Goal: Transaction & Acquisition: Purchase product/service

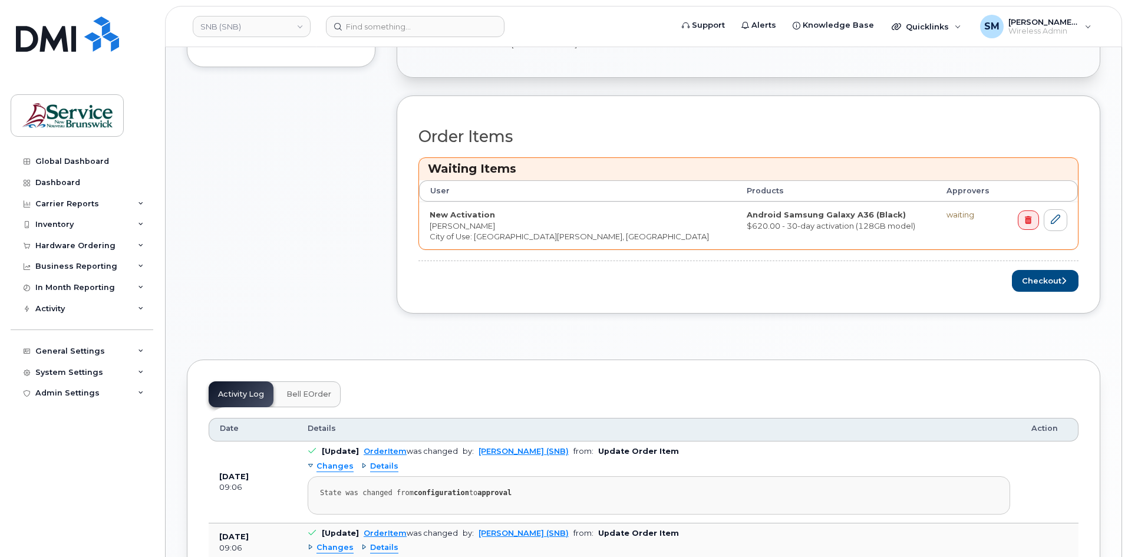
scroll to position [295, 0]
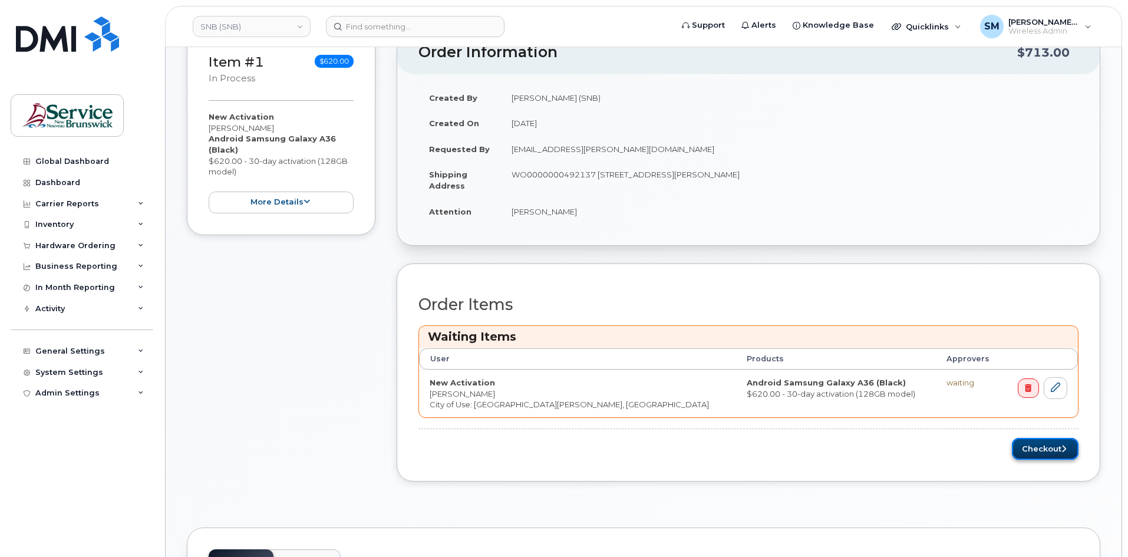
click at [1036, 442] on button "Checkout" at bounding box center [1045, 449] width 67 height 22
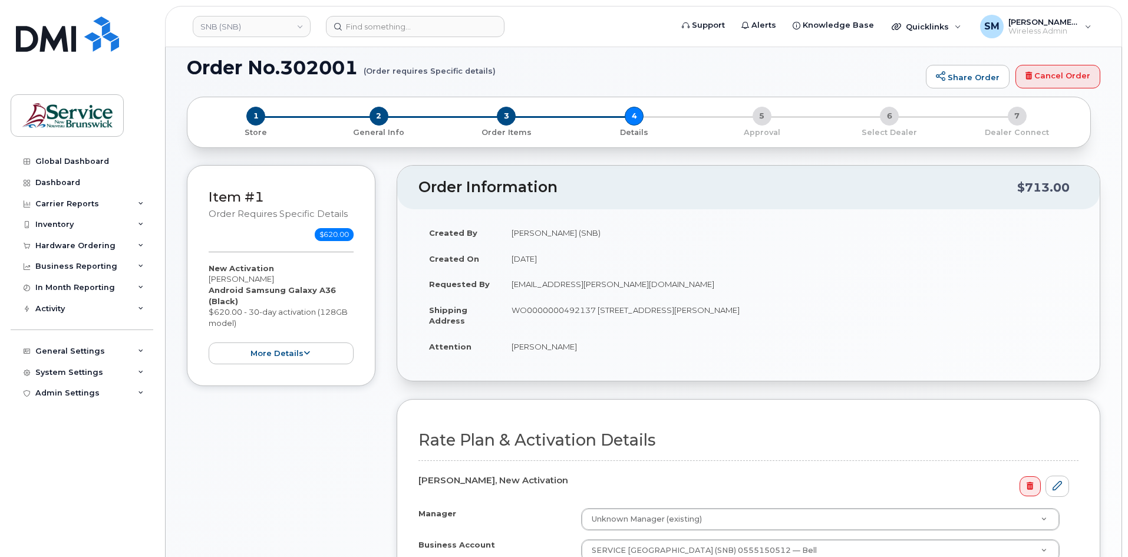
scroll to position [295, 0]
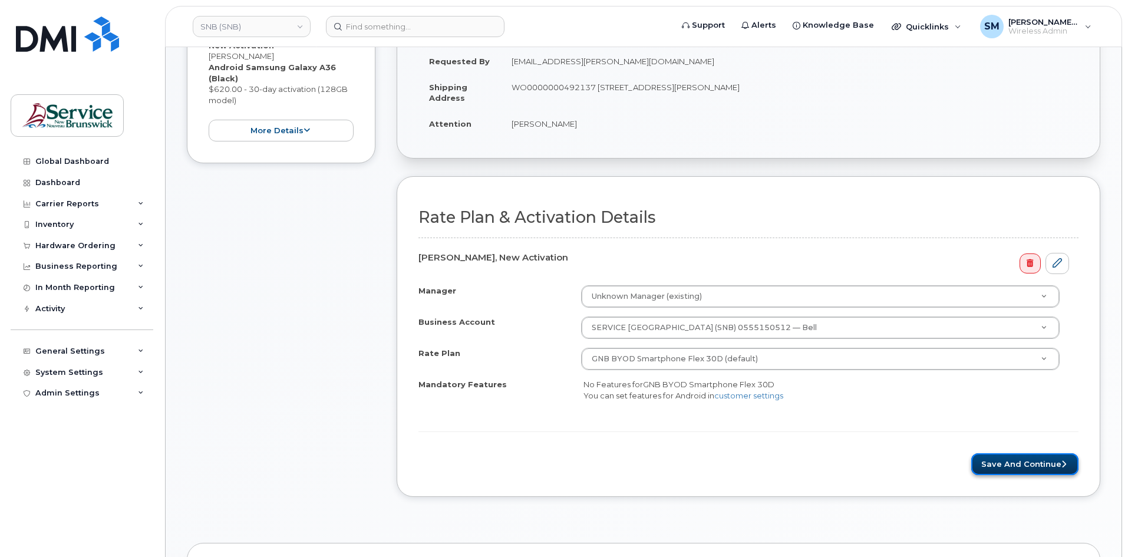
click at [1018, 464] on button "Save and Continue" at bounding box center [1024, 464] width 107 height 22
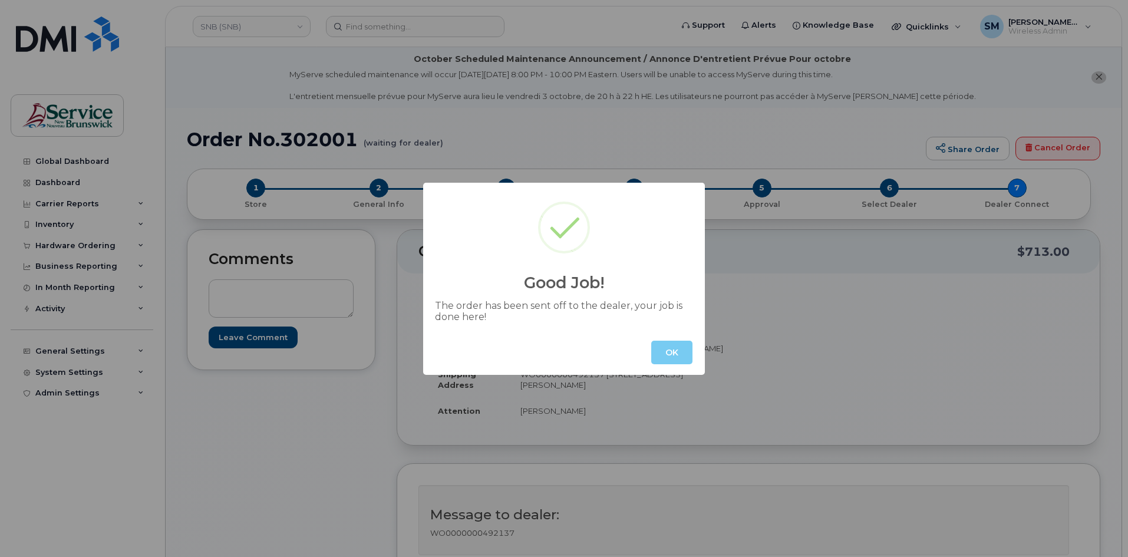
click at [672, 357] on button "OK" at bounding box center [671, 353] width 41 height 24
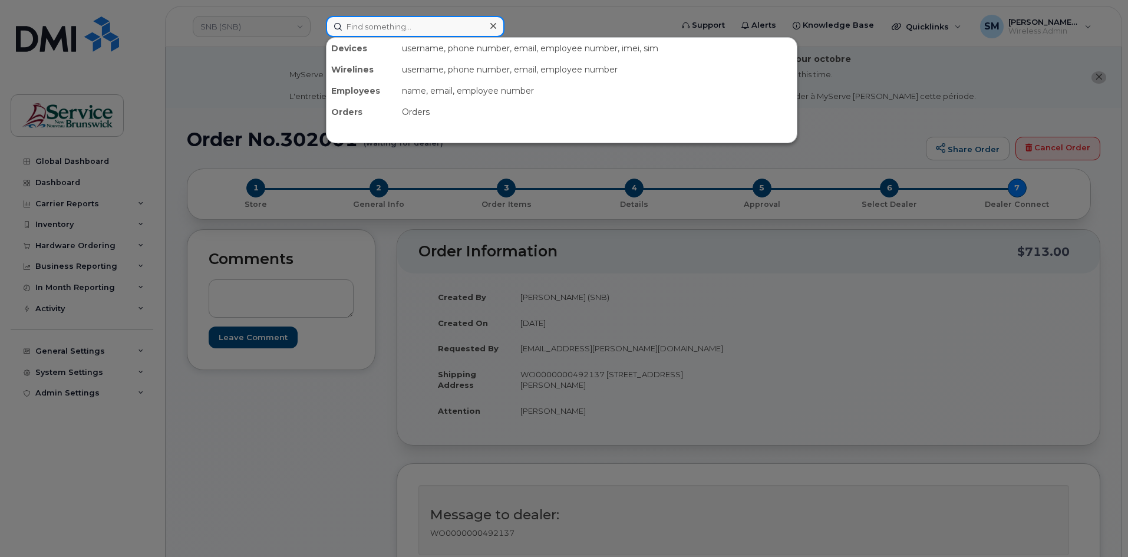
click at [384, 27] on input at bounding box center [415, 26] width 179 height 21
paste input "5063230516"
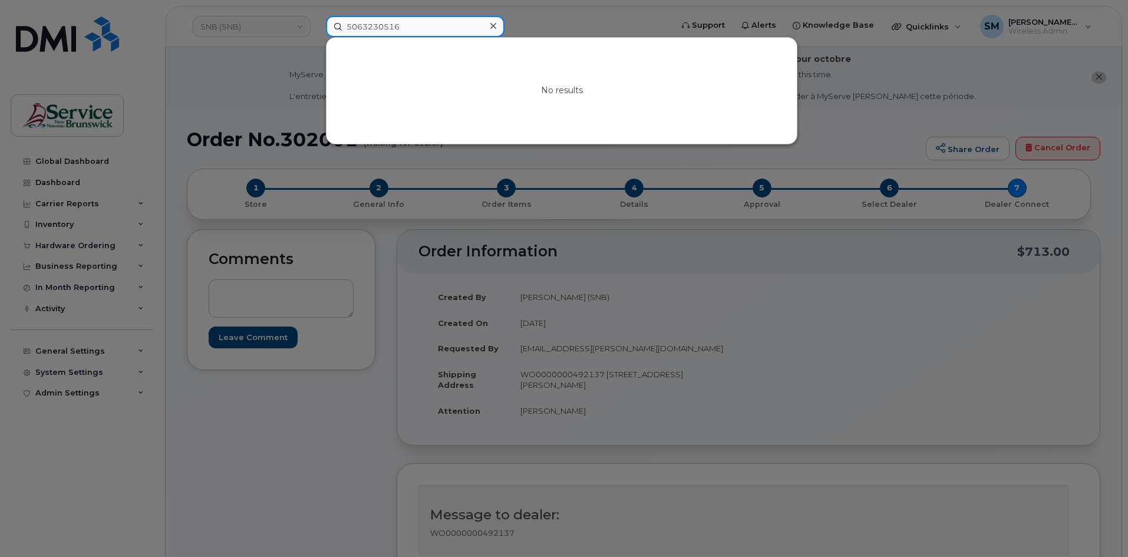
type input "5063230516"
